Goal: Find specific page/section: Find specific page/section

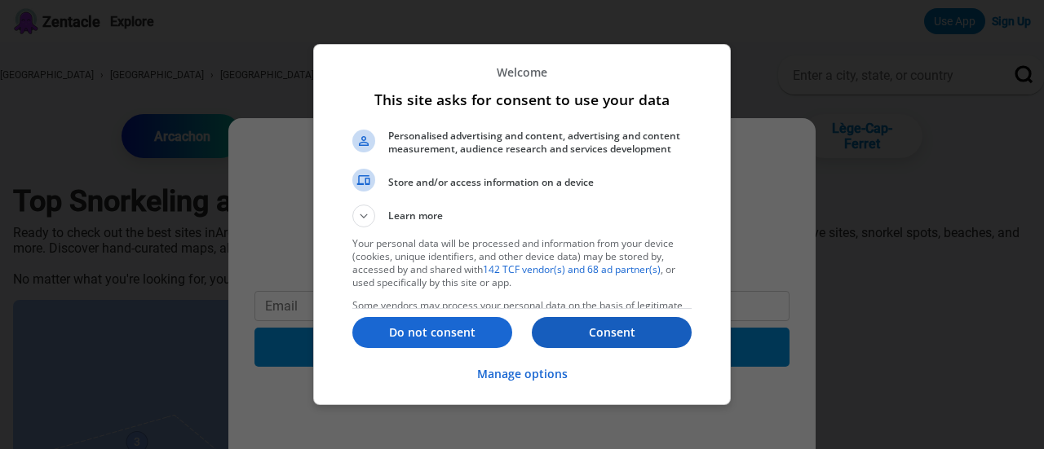
click at [608, 337] on p "Consent" at bounding box center [612, 333] width 160 height 16
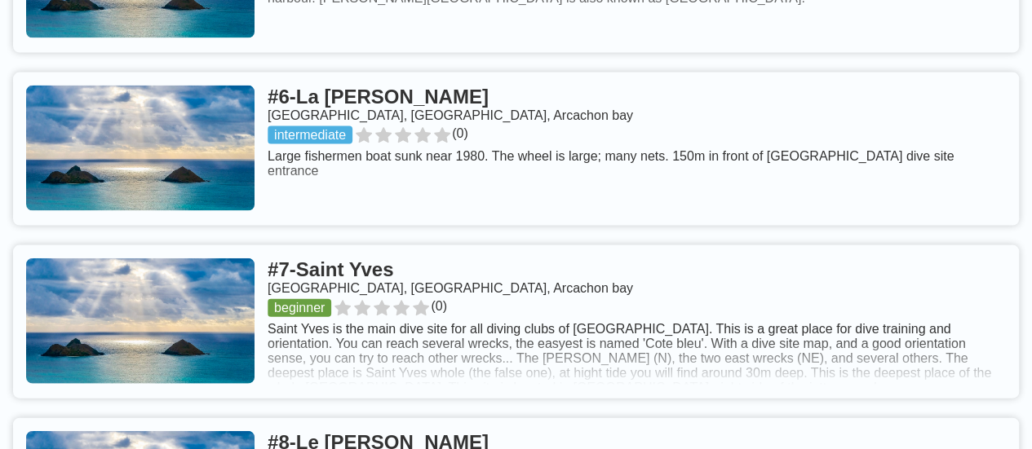
scroll to position [1680, 0]
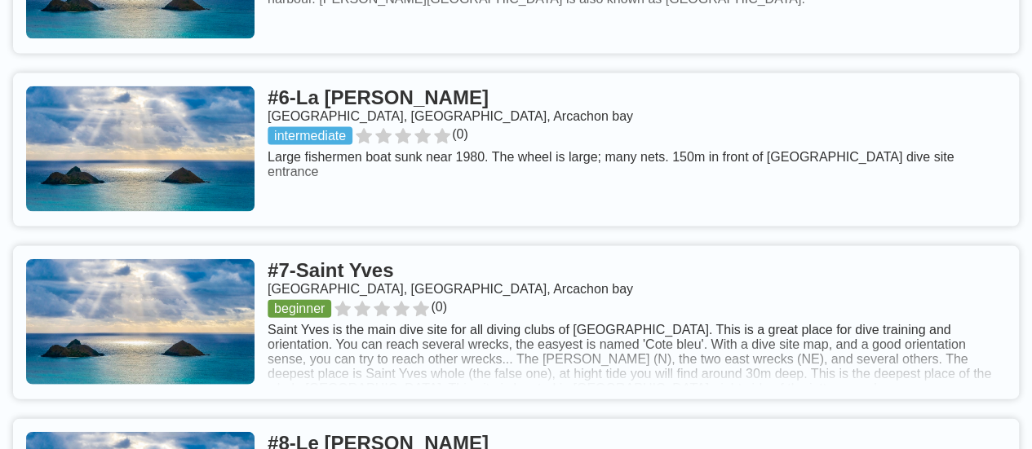
click at [244, 144] on link at bounding box center [516, 149] width 1006 height 153
